Goal: Information Seeking & Learning: Understand process/instructions

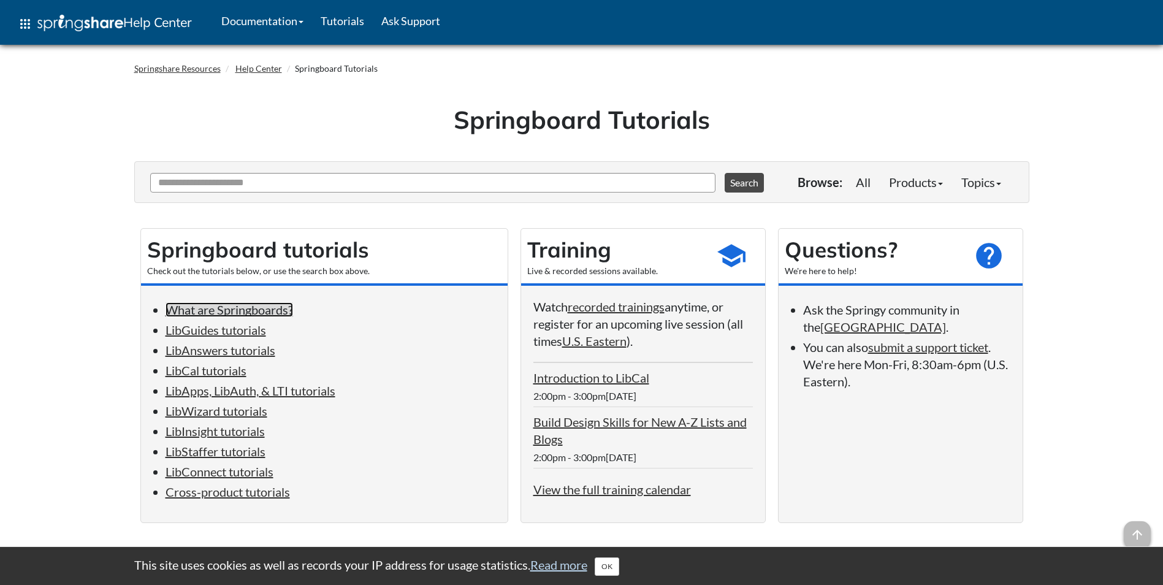
click at [209, 309] on link "What are Springboards?" at bounding box center [230, 309] width 128 height 15
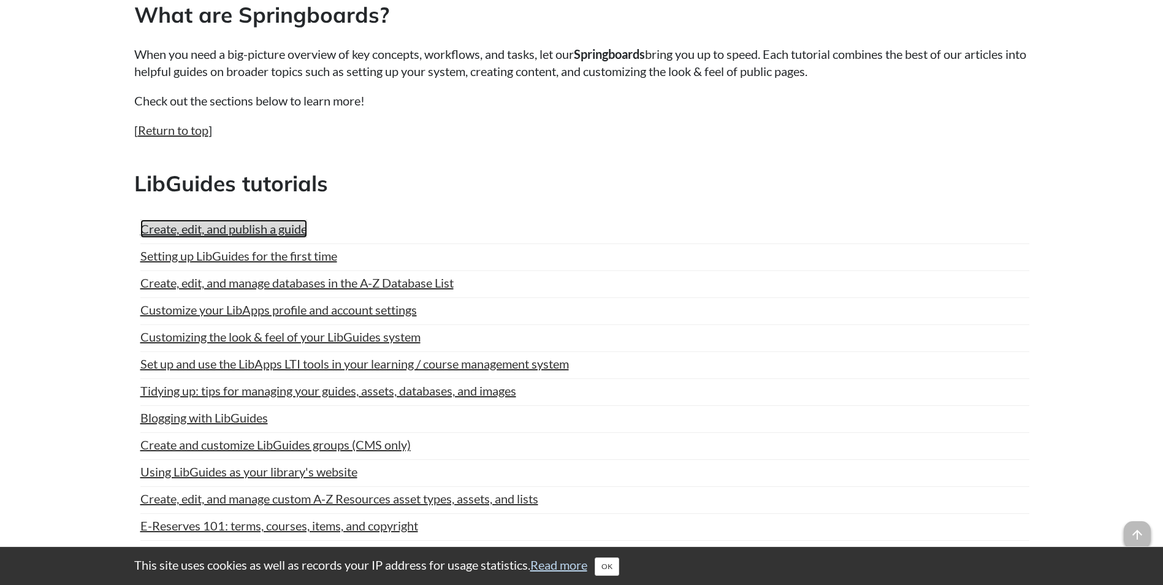
click at [292, 226] on link "Create, edit, and publish a guide" at bounding box center [223, 229] width 167 height 18
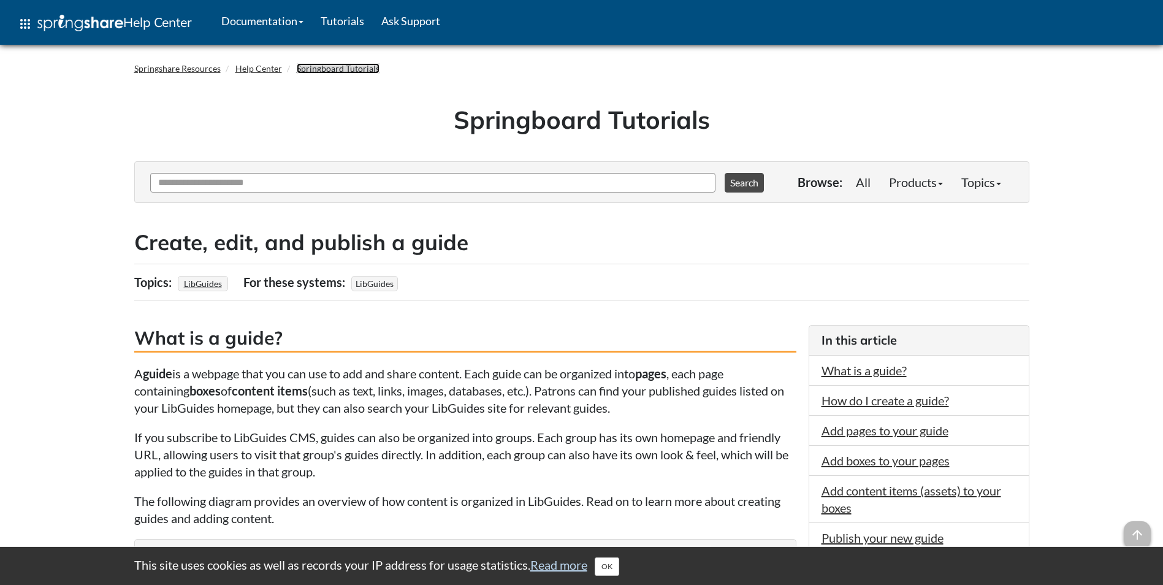
click at [366, 70] on link "Springboard Tutorials" at bounding box center [338, 68] width 83 height 10
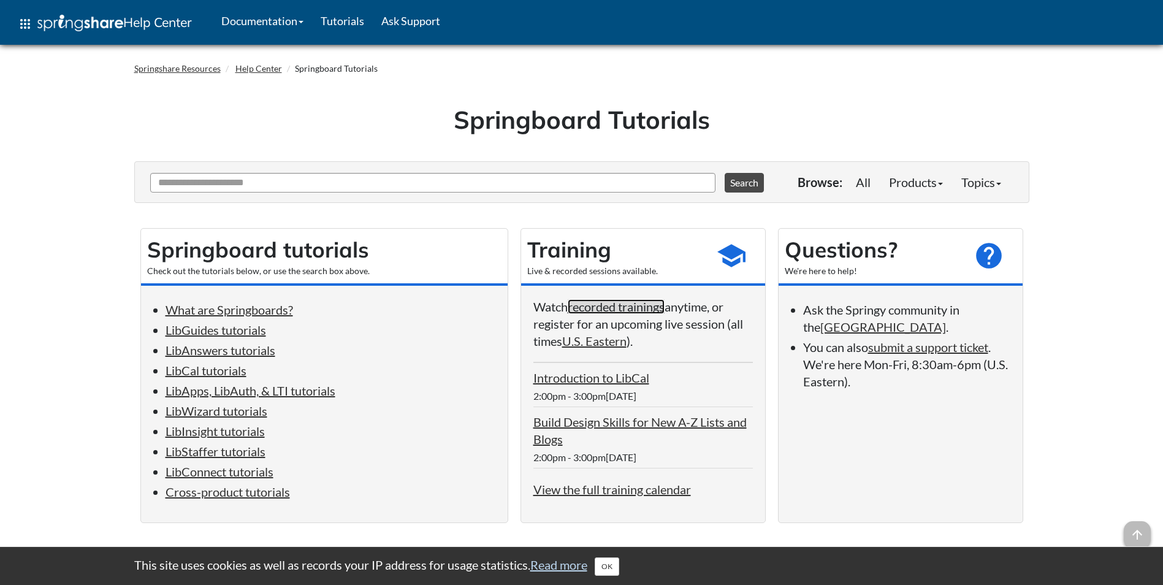
click at [634, 310] on link "recorded trainings" at bounding box center [616, 306] width 97 height 15
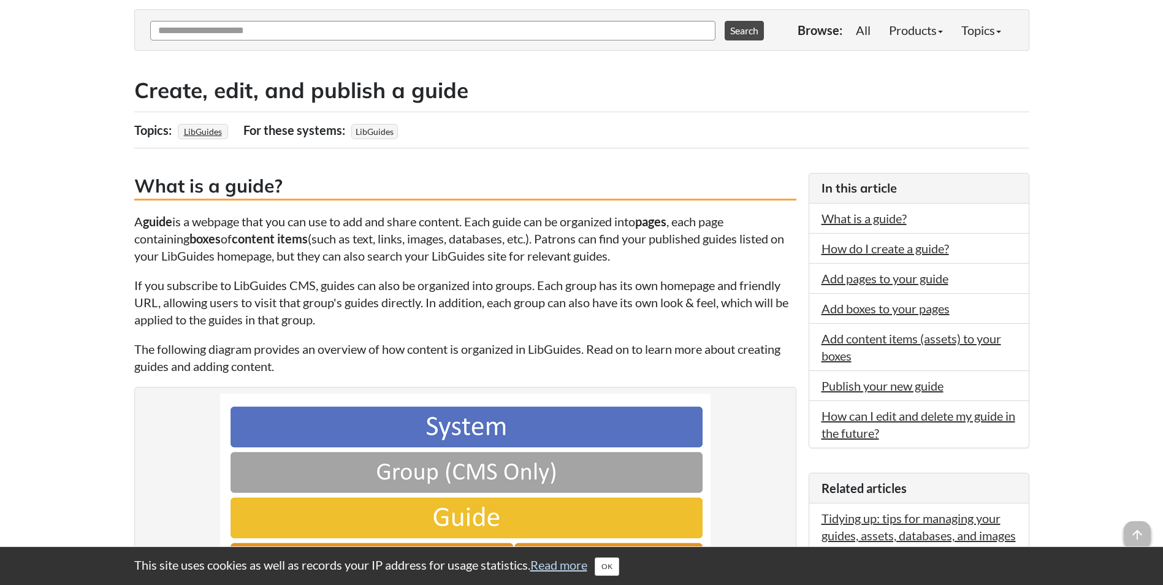
scroll to position [123, 0]
